Goal: Information Seeking & Learning: Check status

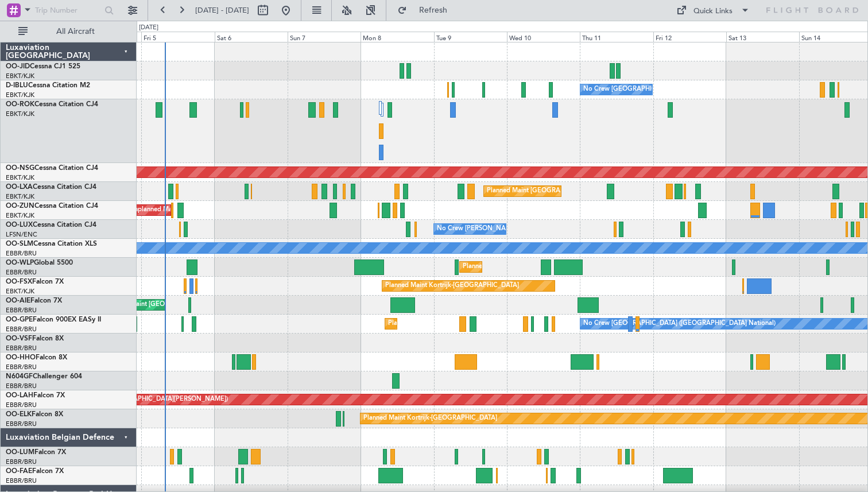
click at [291, 282] on div "Planned Maint Kortrijk-[GEOGRAPHIC_DATA]" at bounding box center [502, 286] width 731 height 19
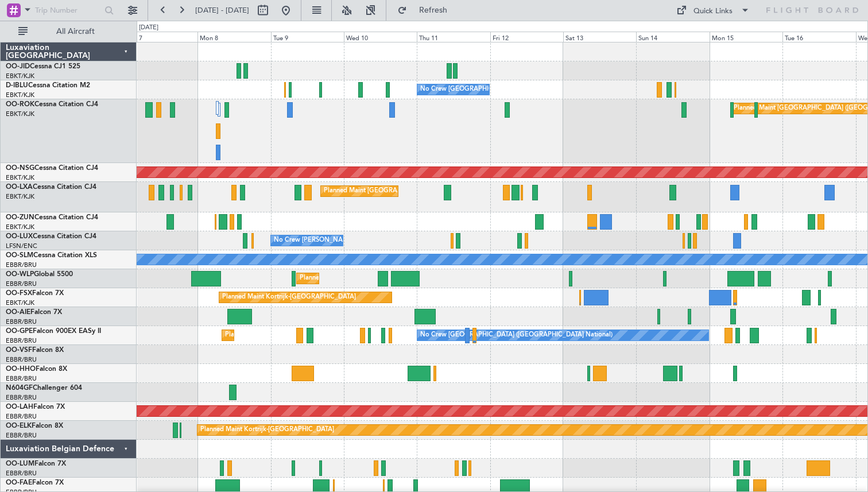
click at [525, 283] on div "Planned Maint Milan (Linate)" at bounding box center [502, 278] width 731 height 19
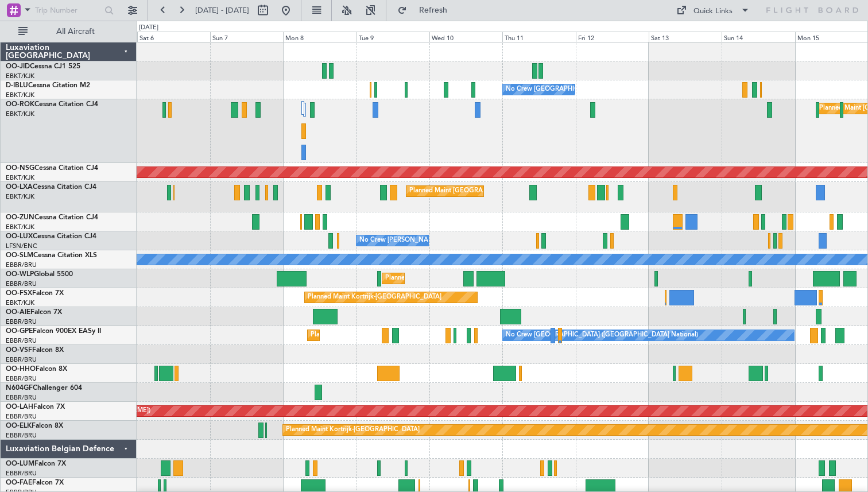
click at [608, 282] on div "Planned Maint Milan (Linate)" at bounding box center [502, 278] width 731 height 19
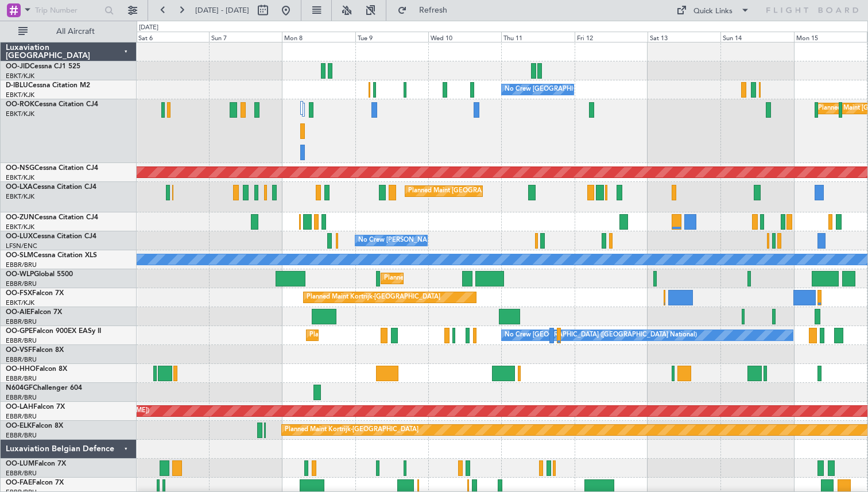
click at [439, 280] on div "Planned Maint Milan (Linate)" at bounding box center [502, 278] width 731 height 19
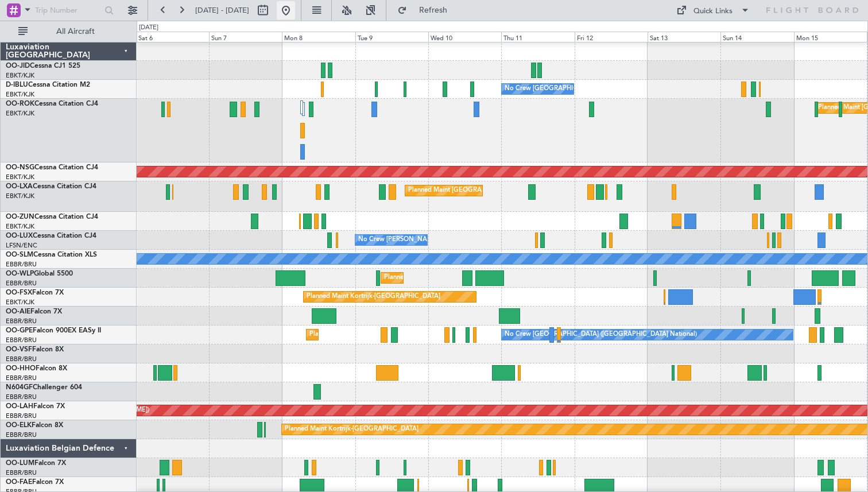
click at [295, 7] on button at bounding box center [286, 10] width 18 height 18
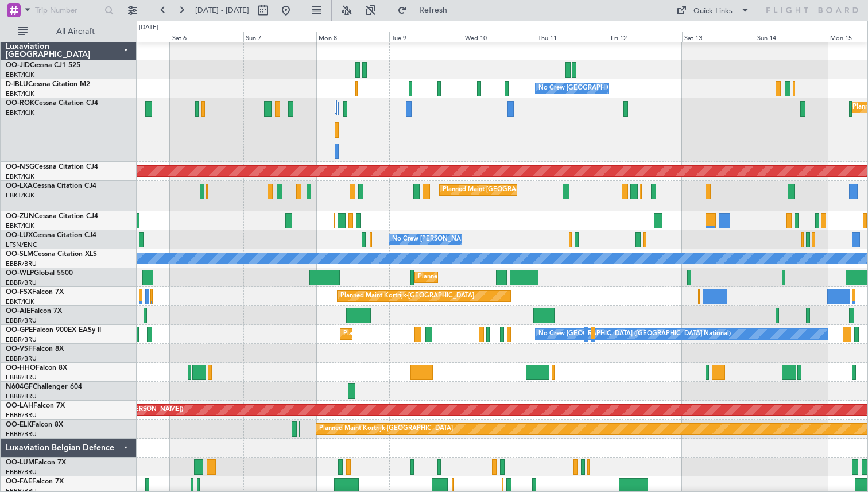
scroll to position [2, 0]
click at [468, 145] on div "Planned Maint [GEOGRAPHIC_DATA] ([GEOGRAPHIC_DATA]) A/C Unavailable [GEOGRAPHIC…" at bounding box center [502, 130] width 731 height 64
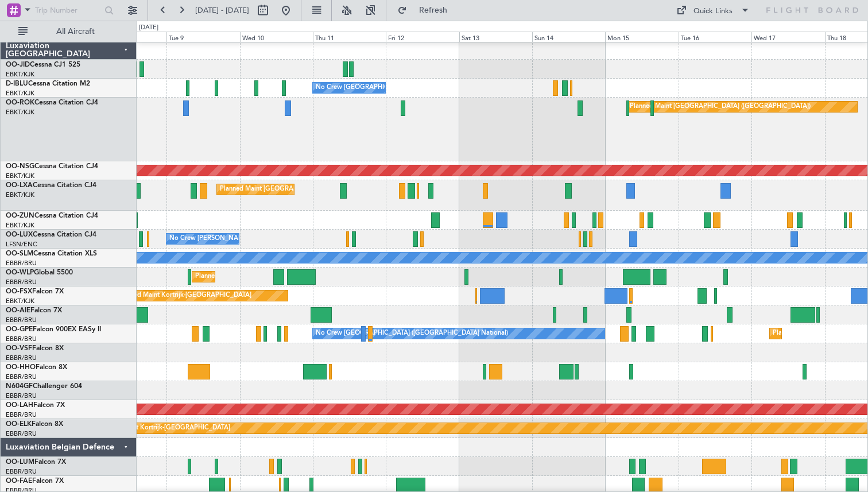
scroll to position [0, 0]
